Goal: Transaction & Acquisition: Purchase product/service

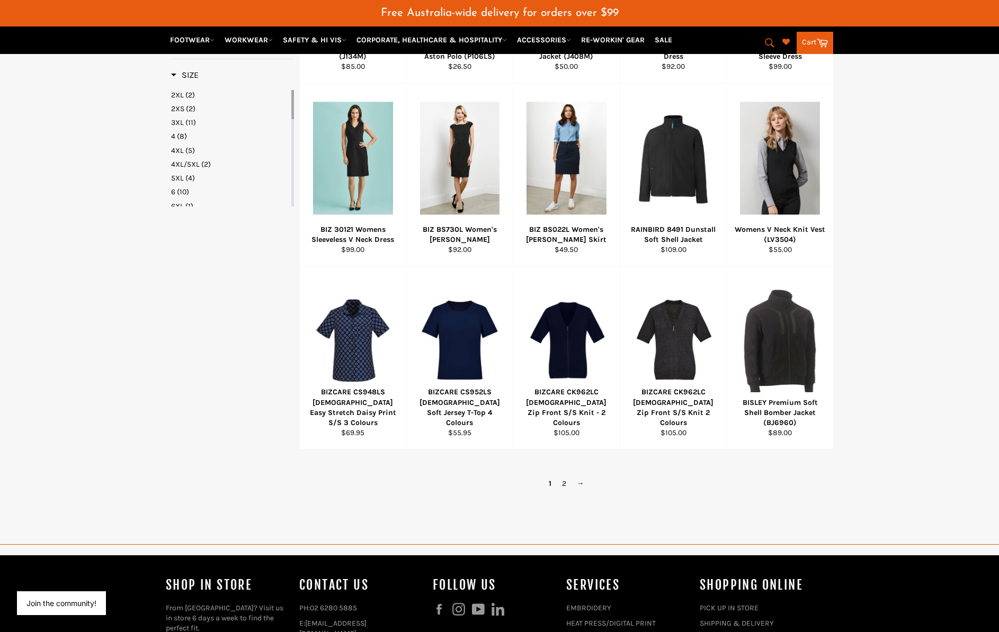
scroll to position [473, 0]
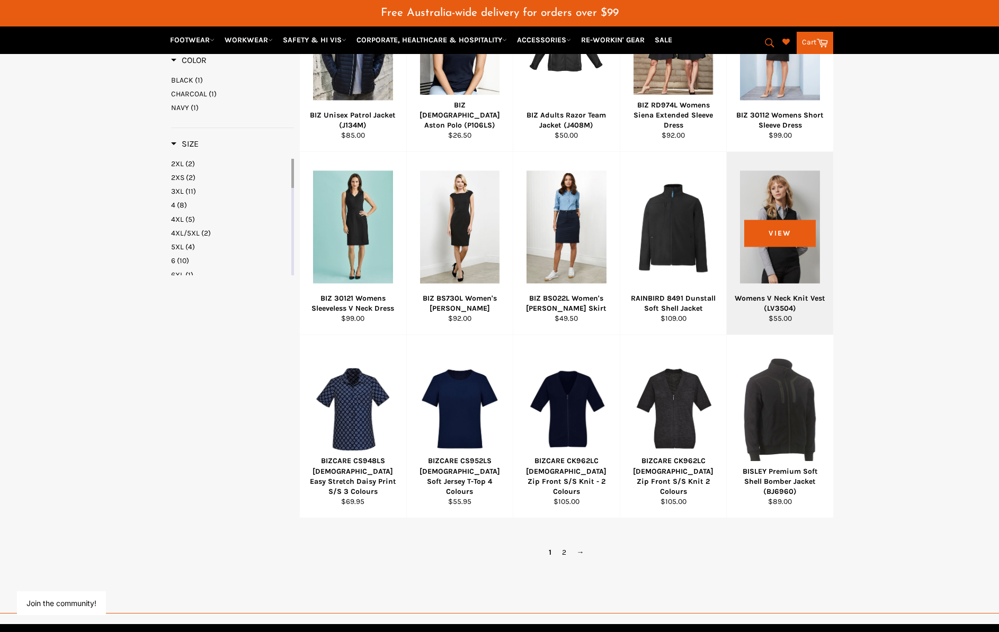
click at [776, 235] on div at bounding box center [780, 227] width 80 height 124
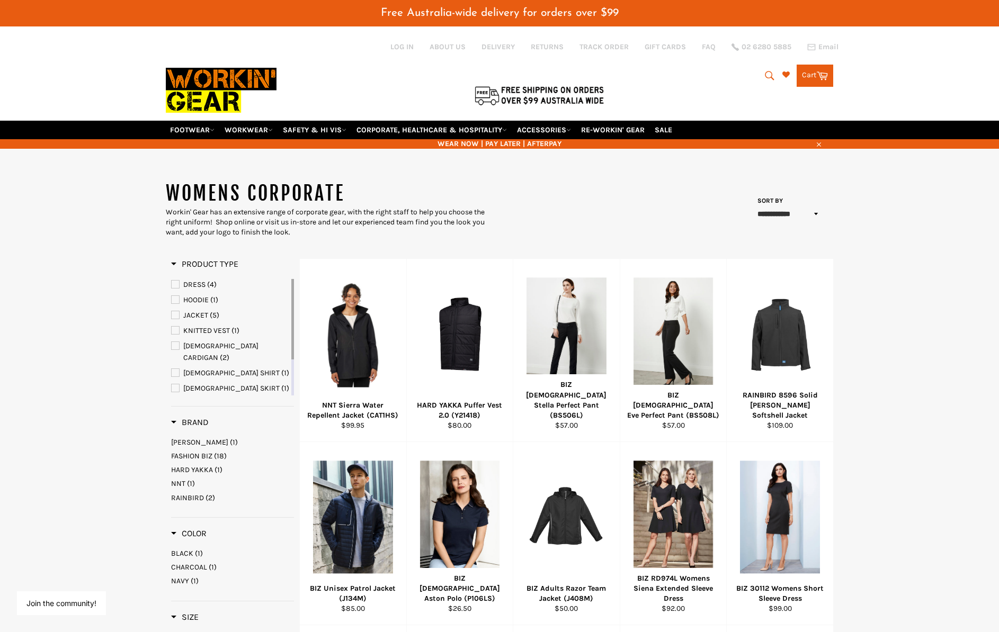
click at [739, 73] on div "Search Search Cart Cart 0 items" at bounding box center [721, 73] width 222 height 28
click at [770, 74] on icon "submit" at bounding box center [769, 76] width 12 height 12
type input "vest"
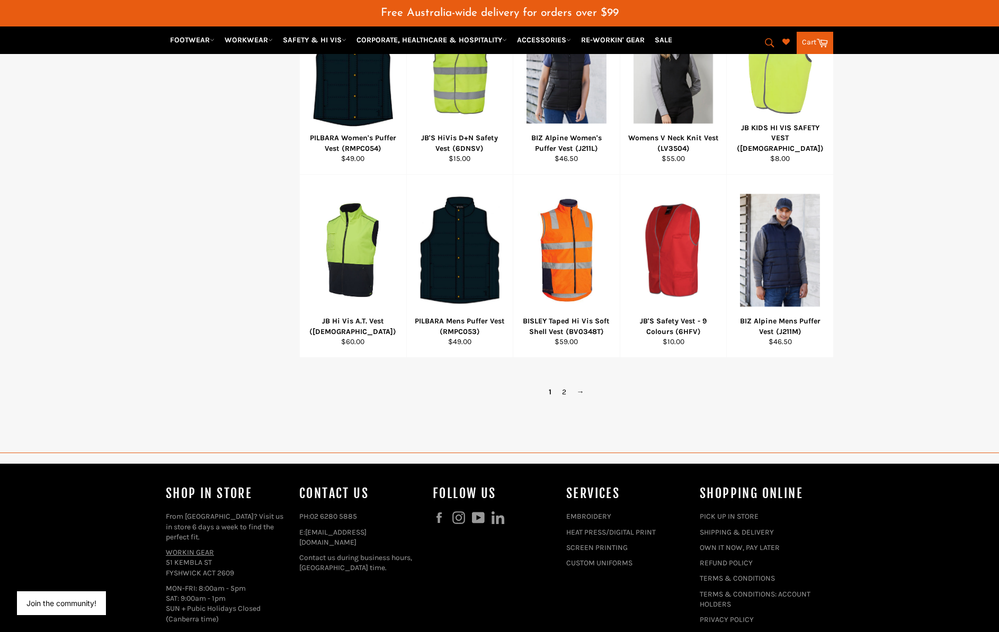
scroll to position [611, 0]
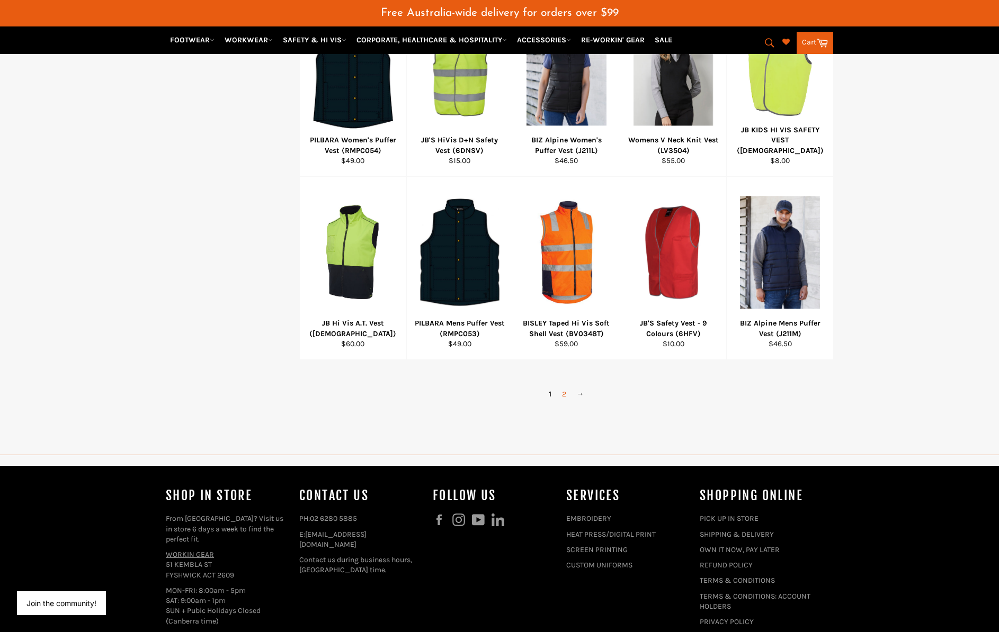
click at [568, 393] on link "2" at bounding box center [563, 393] width 15 height 15
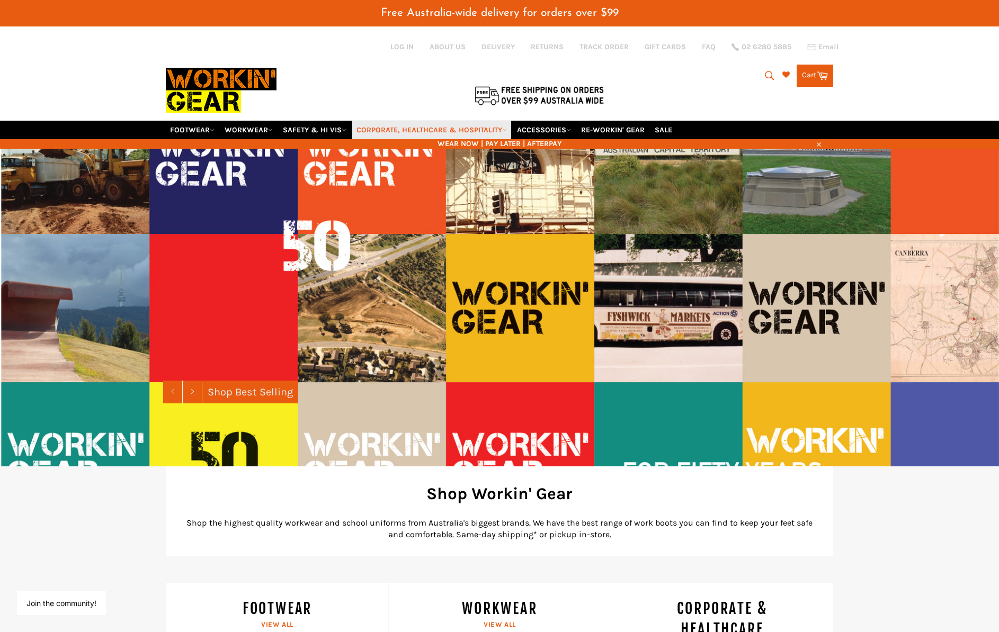
click at [458, 133] on link "CORPORATE, HEALTHCARE & HOSPITALITY" at bounding box center [431, 130] width 159 height 19
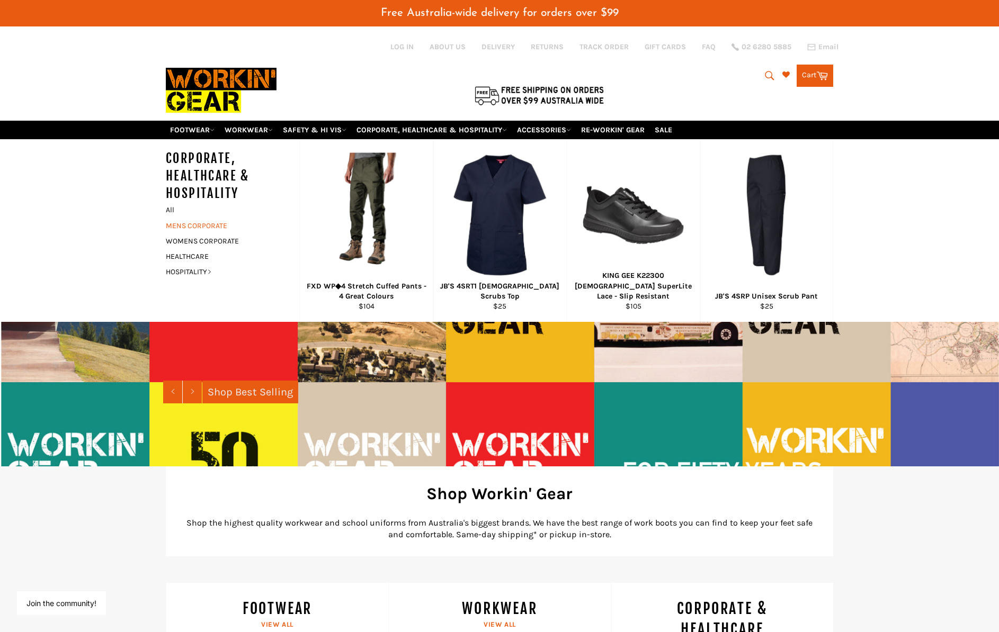
click at [217, 221] on link "MENS CORPORATE" at bounding box center [224, 225] width 128 height 15
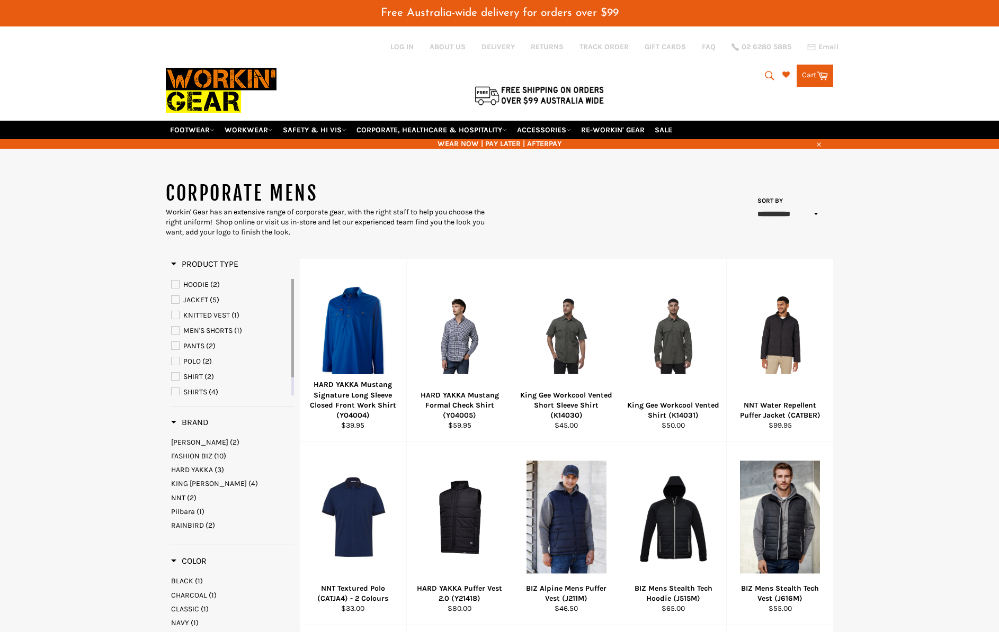
click at [766, 73] on icon "submit" at bounding box center [769, 76] width 12 height 12
type input "vest"
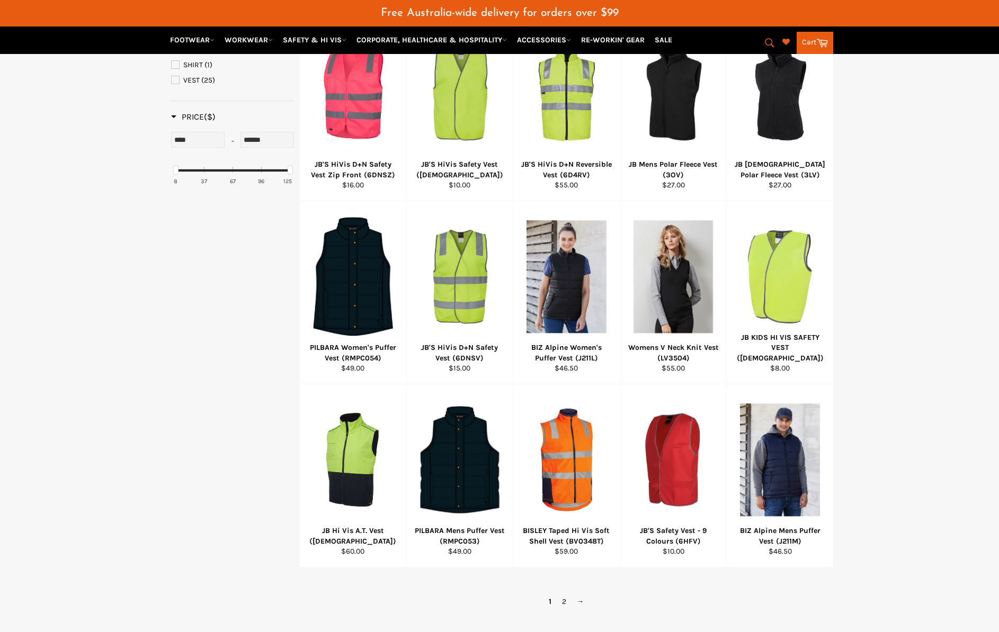
scroll to position [582, 0]
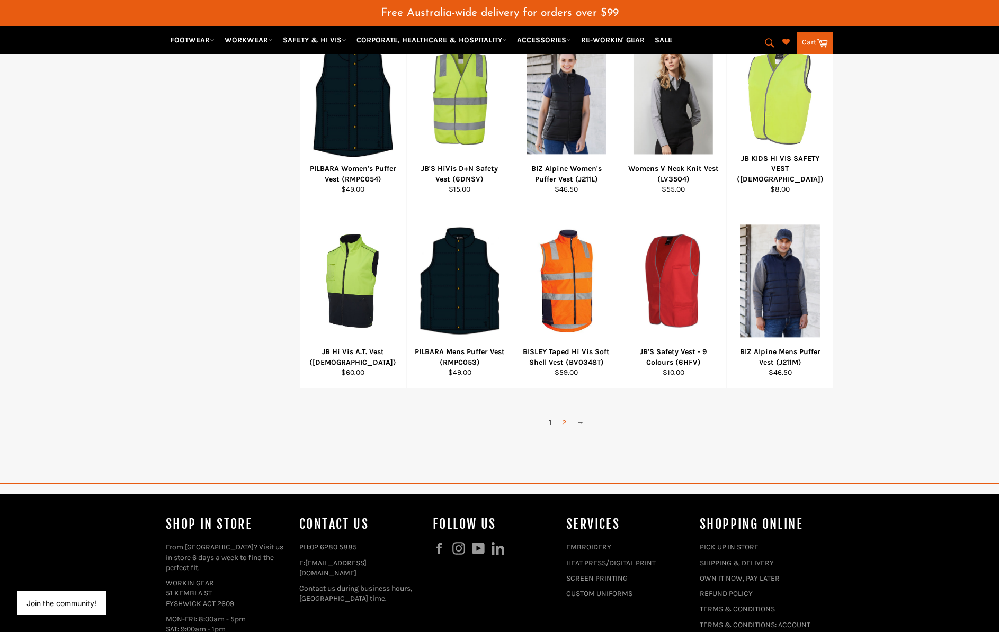
click at [560, 422] on link "2" at bounding box center [563, 422] width 15 height 15
